Goal: Transaction & Acquisition: Download file/media

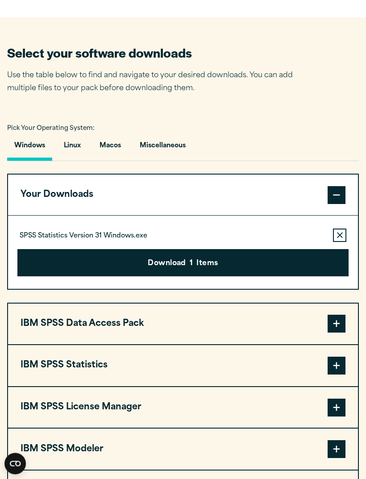
scroll to position [490, 0]
click at [288, 260] on button "Download 1 Items" at bounding box center [182, 263] width 331 height 28
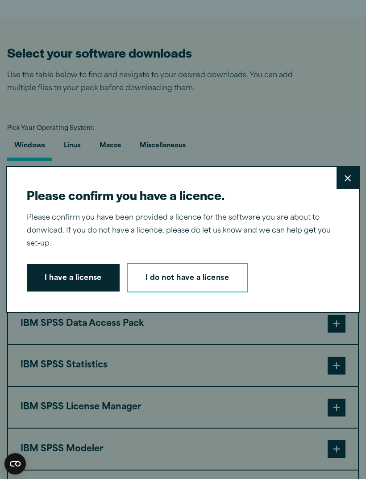
click at [87, 291] on button "I have a license" at bounding box center [73, 278] width 93 height 28
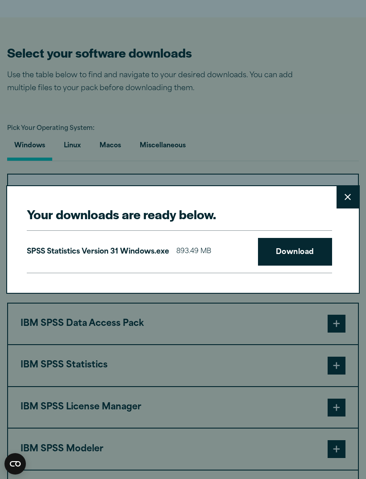
click at [312, 265] on link "Download" at bounding box center [295, 252] width 74 height 28
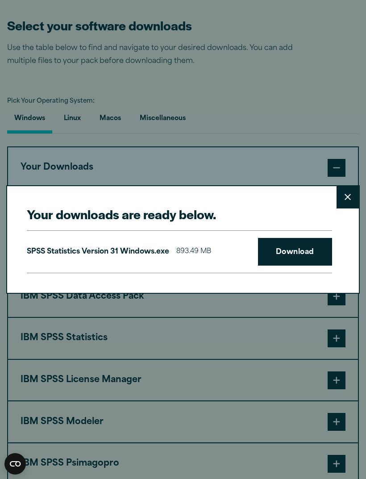
scroll to position [518, 0]
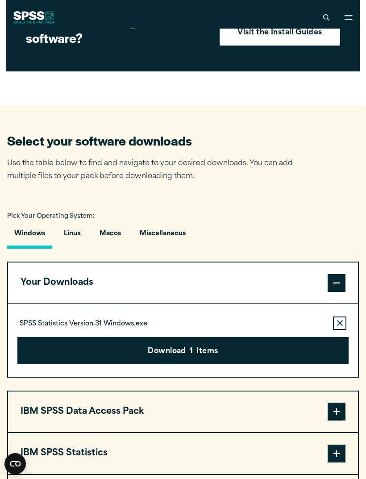
scroll to position [401, 0]
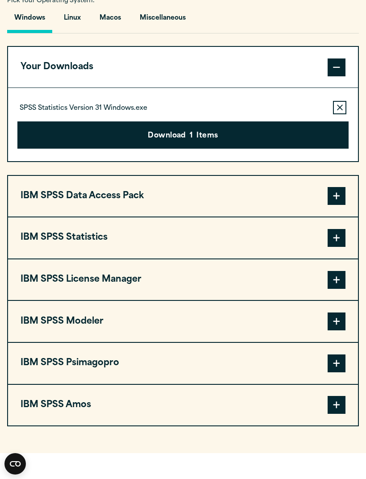
scroll to position [617, 0]
click at [332, 240] on span at bounding box center [336, 238] width 18 height 18
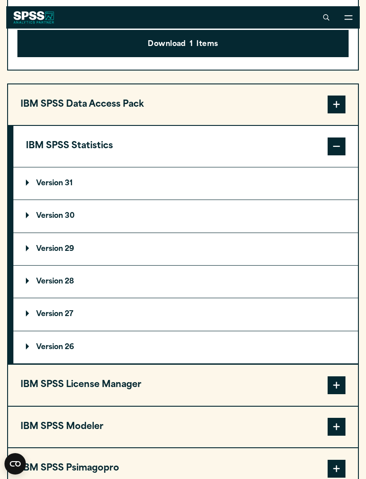
scroll to position [708, 0]
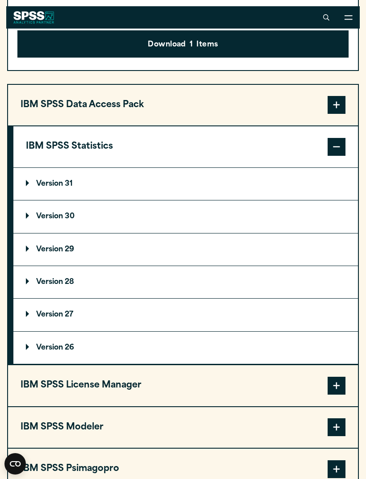
click at [237, 216] on summary "Version 30" at bounding box center [185, 216] width 344 height 32
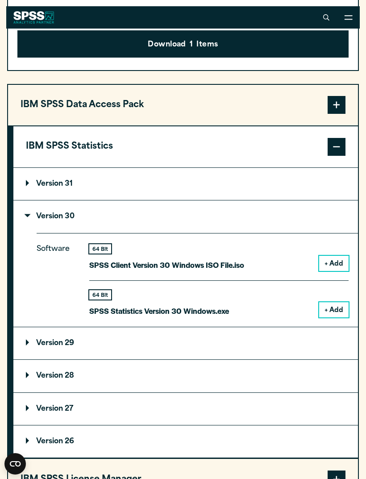
click at [331, 264] on button "+ Add" at bounding box center [333, 263] width 29 height 15
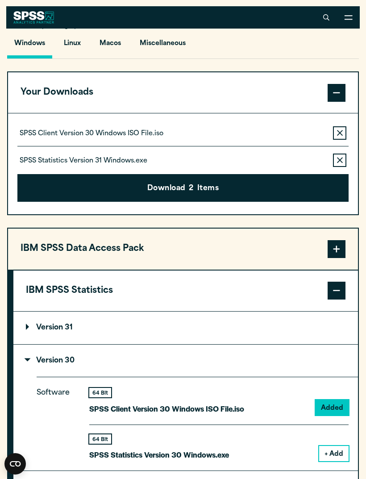
scroll to position [591, 0]
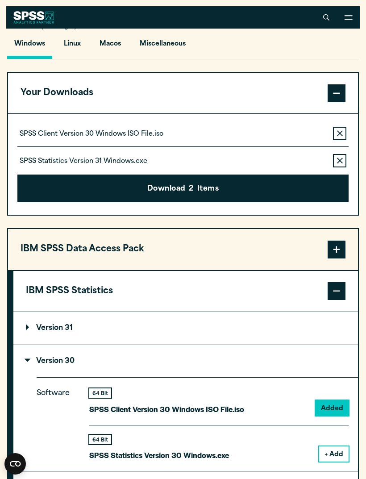
click at [294, 188] on button "Download 2 Items" at bounding box center [182, 188] width 331 height 28
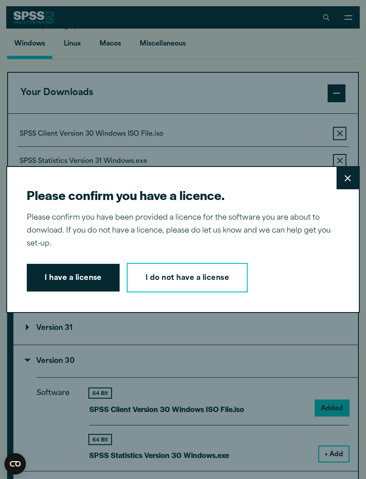
click at [74, 291] on button "I have a license" at bounding box center [73, 278] width 93 height 28
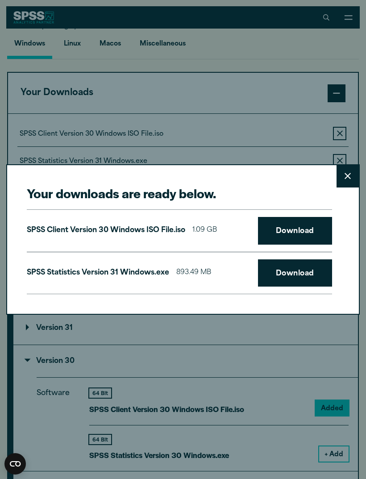
click at [294, 287] on link "Download" at bounding box center [295, 273] width 74 height 28
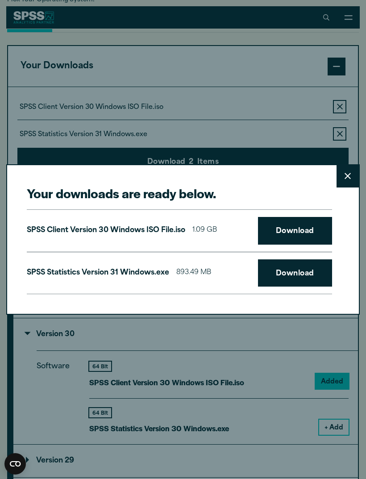
scroll to position [620, 0]
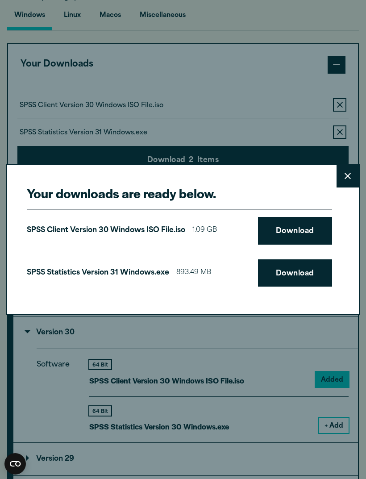
click at [363, 7] on div "Your downloads are ready below. Close SPSS Client Version 30 Windows ISO File.i…" at bounding box center [183, 239] width 366 height 479
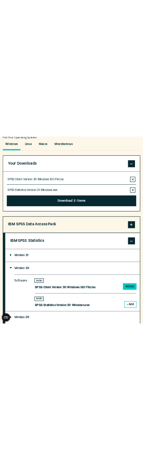
scroll to position [770, 0]
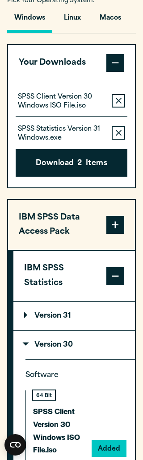
click at [20, 333] on summary "Version 30" at bounding box center [73, 345] width 121 height 29
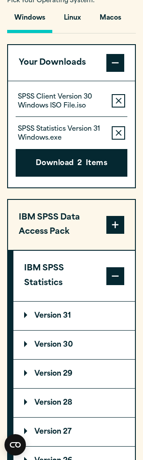
click at [15, 200] on button "IBM SPSS Data Access Pack" at bounding box center [71, 225] width 127 height 50
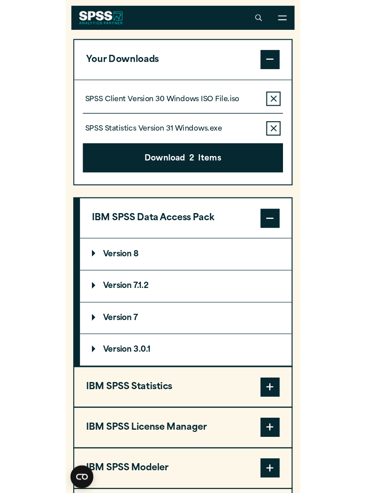
scroll to position [606, 0]
